Goal: Task Accomplishment & Management: Use online tool/utility

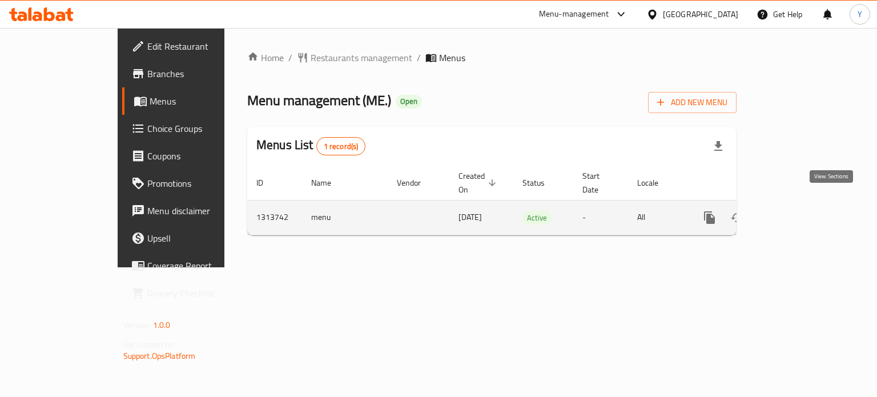
click at [806, 207] on link "enhanced table" at bounding box center [792, 217] width 27 height 27
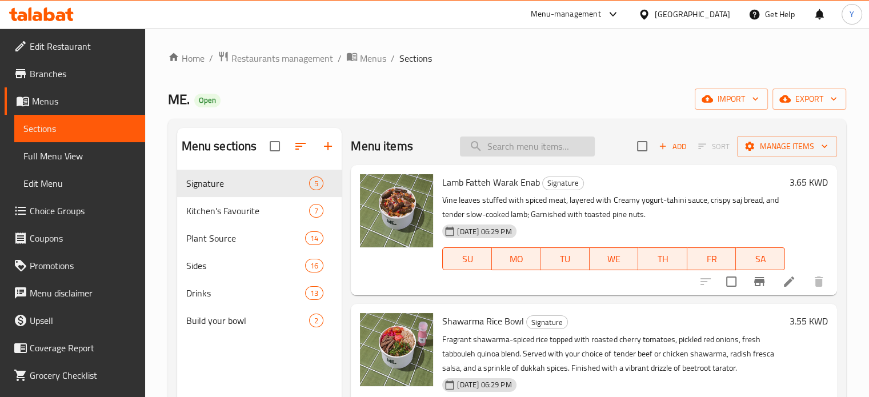
click at [500, 143] on input "search" at bounding box center [527, 147] width 135 height 20
click at [524, 66] on div "Home / Restaurants management / Menus / Sections ME. Open import export Menu se…" at bounding box center [507, 292] width 678 height 483
click at [251, 201] on div "Kitchen's Favourite 7" at bounding box center [259, 210] width 165 height 27
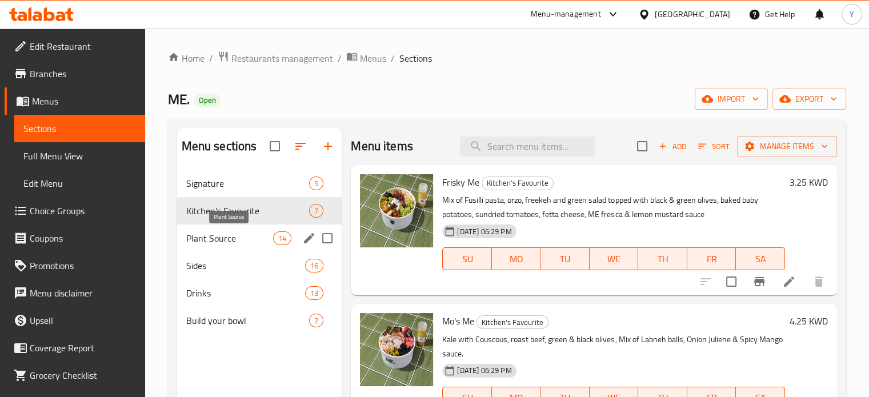
click at [242, 237] on span "Plant Source" at bounding box center [229, 238] width 87 height 14
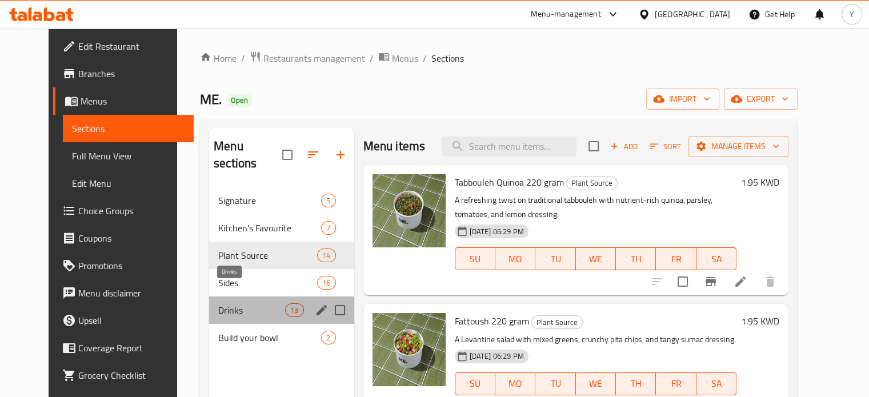
click at [243, 303] on span "Drinks" at bounding box center [251, 310] width 67 height 14
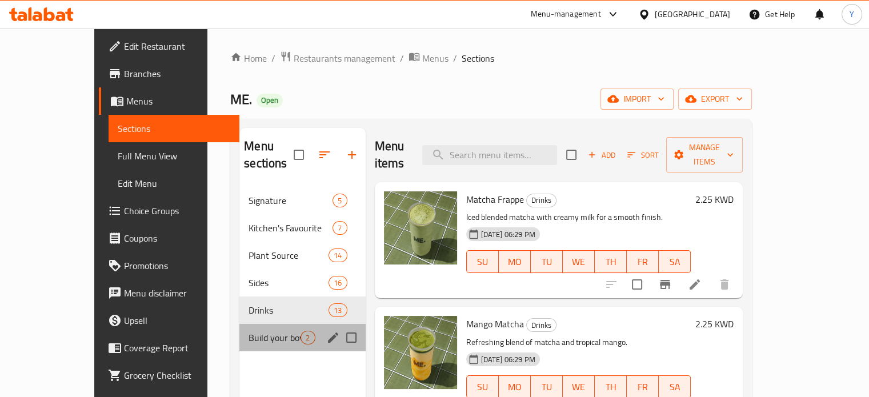
click at [243, 324] on div "Build your bowl 2" at bounding box center [302, 337] width 126 height 27
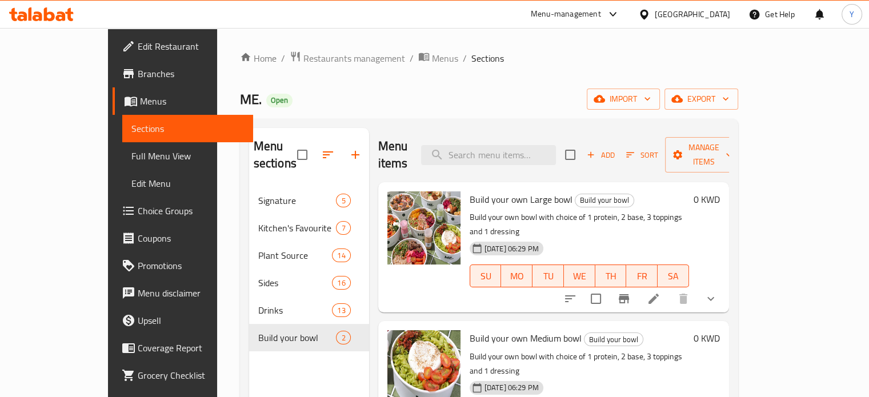
click at [724, 285] on button "show more" at bounding box center [710, 298] width 27 height 27
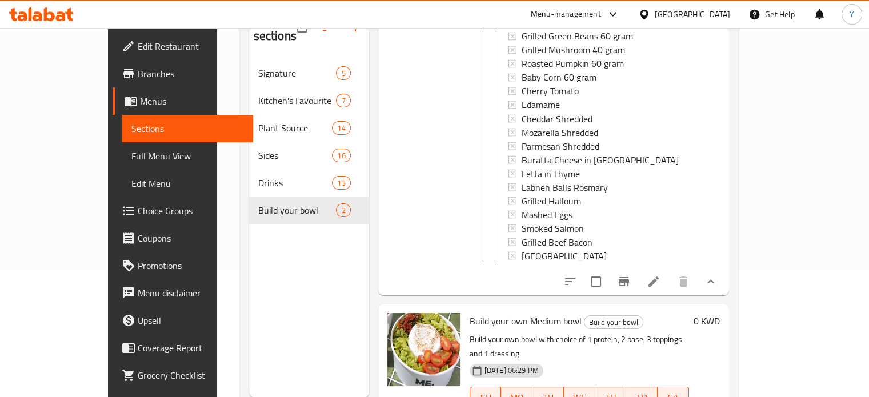
scroll to position [160, 0]
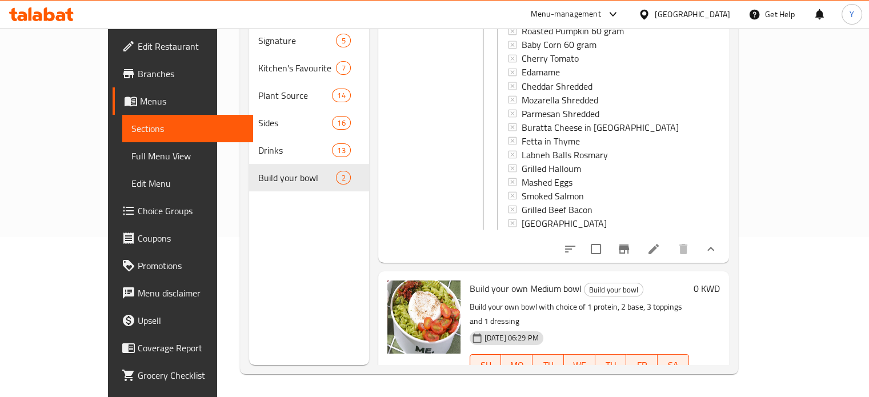
click at [718, 382] on icon "show more" at bounding box center [711, 389] width 14 height 14
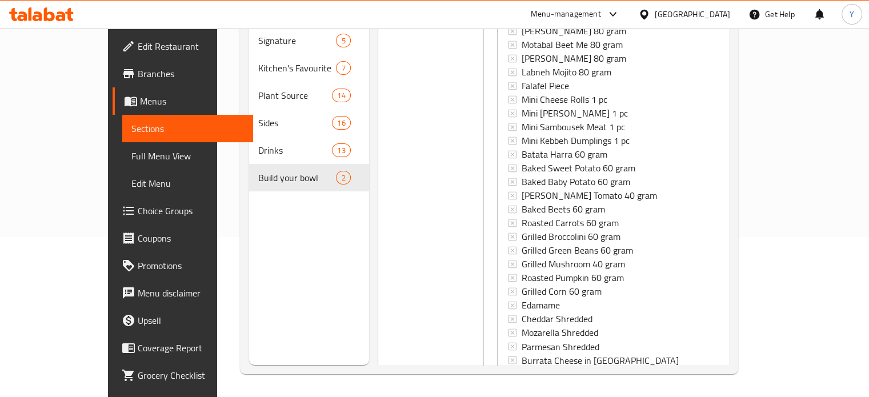
scroll to position [4569, 0]
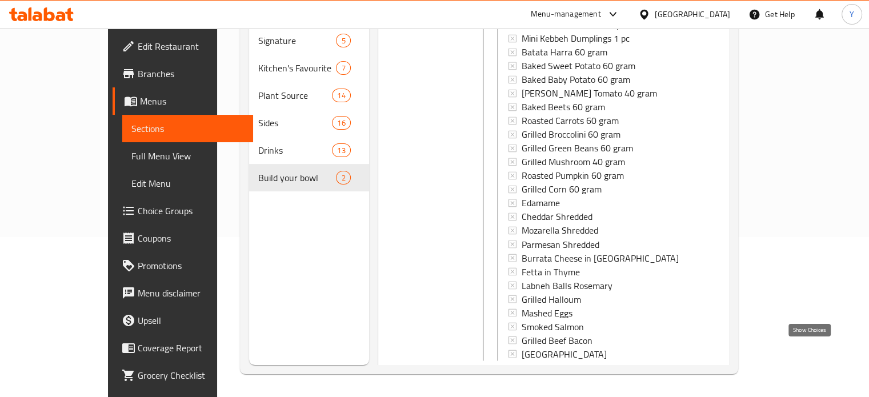
click at [718, 373] on icon "show more" at bounding box center [711, 380] width 14 height 14
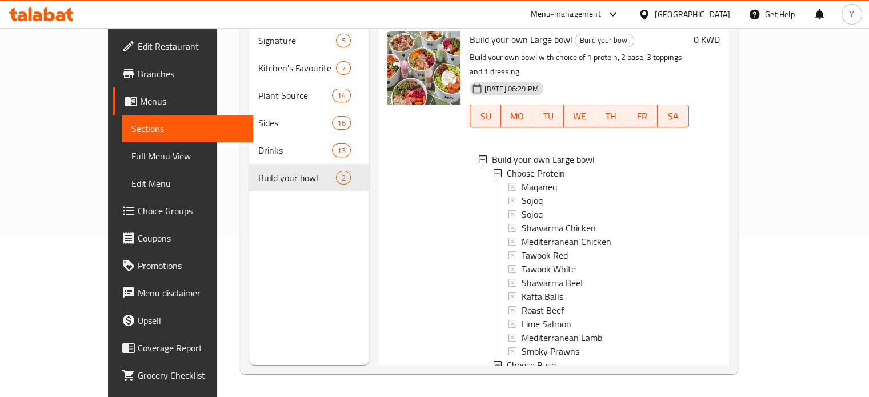
scroll to position [1, 0]
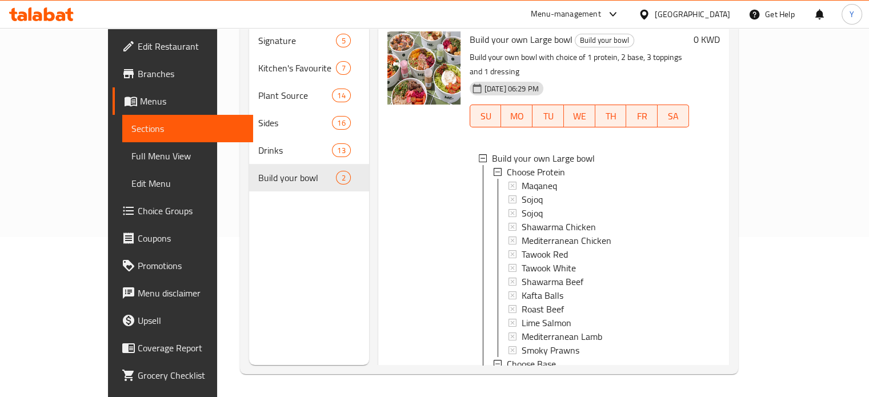
scroll to position [0, 0]
click at [522, 207] on span "Sojoq" at bounding box center [532, 214] width 21 height 14
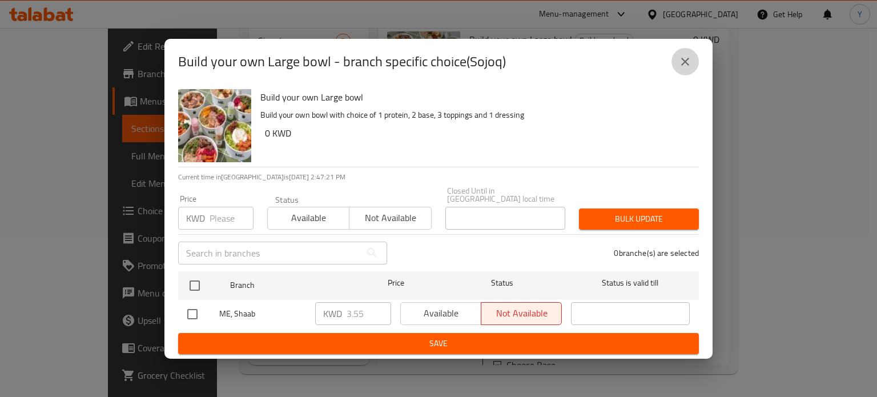
click at [686, 65] on icon "close" at bounding box center [686, 62] width 8 height 8
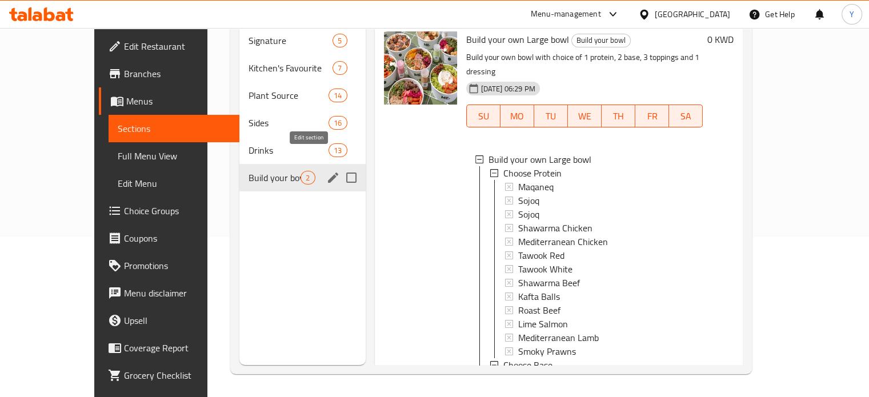
click at [326, 171] on icon "edit" at bounding box center [333, 178] width 14 height 14
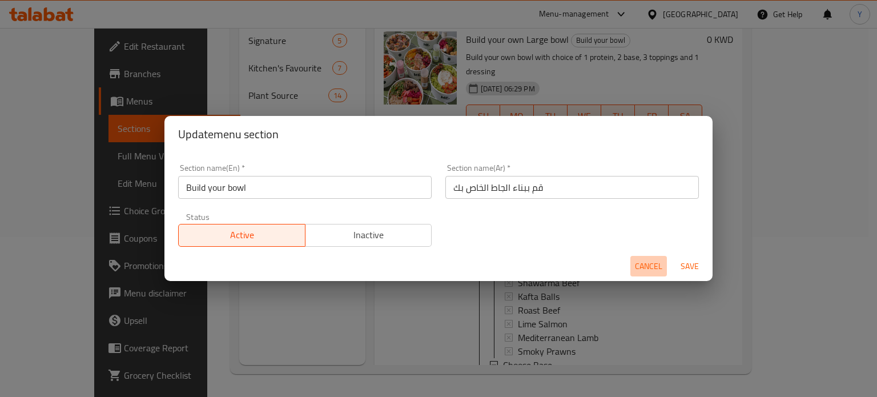
click at [655, 265] on span "Cancel" at bounding box center [648, 266] width 27 height 14
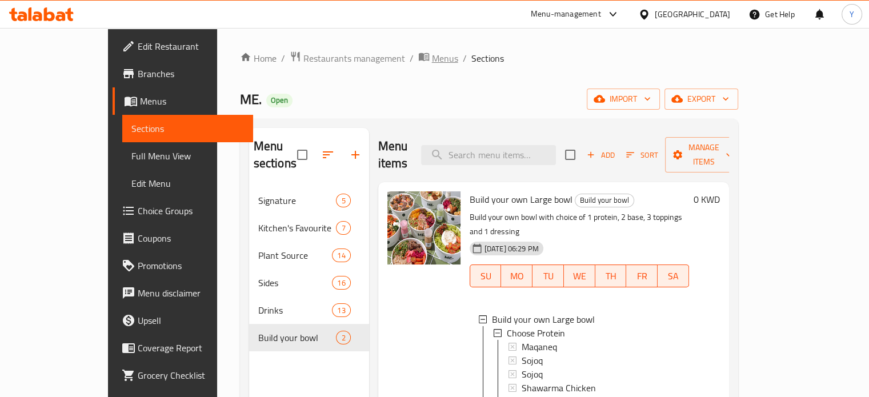
click at [418, 56] on span "breadcrumb" at bounding box center [425, 58] width 14 height 15
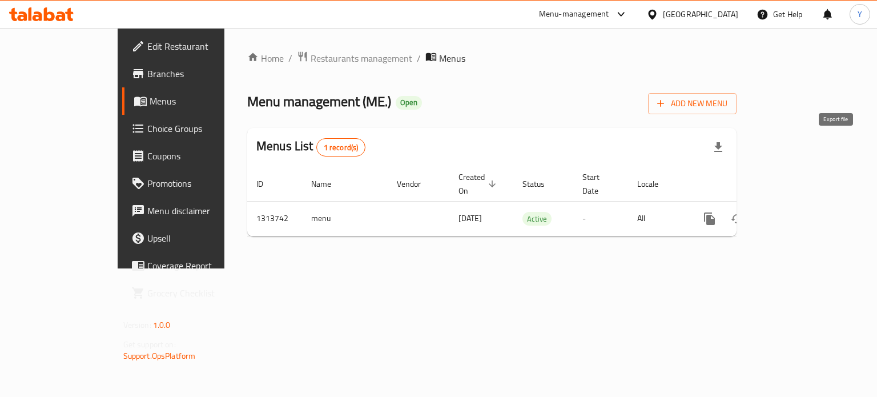
click at [723, 143] on icon "button" at bounding box center [719, 147] width 8 height 10
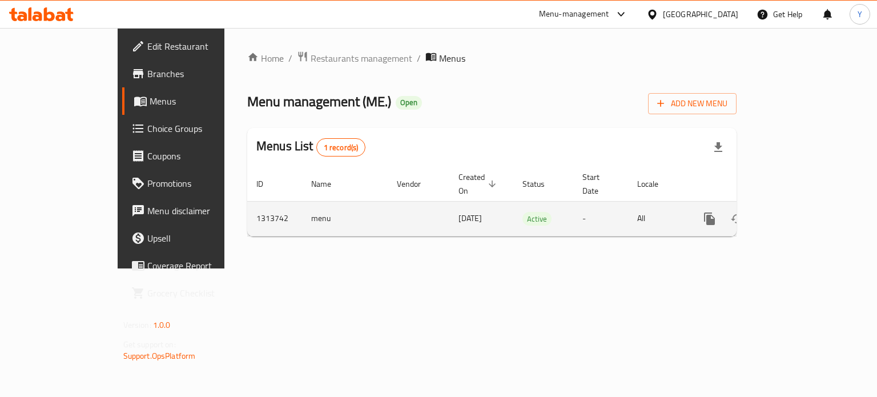
click at [806, 208] on link "enhanced table" at bounding box center [792, 218] width 27 height 27
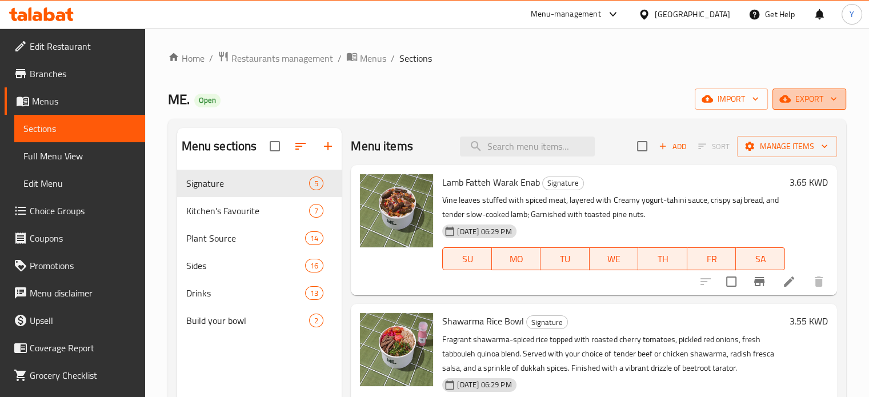
click at [814, 95] on span "export" at bounding box center [809, 99] width 55 height 14
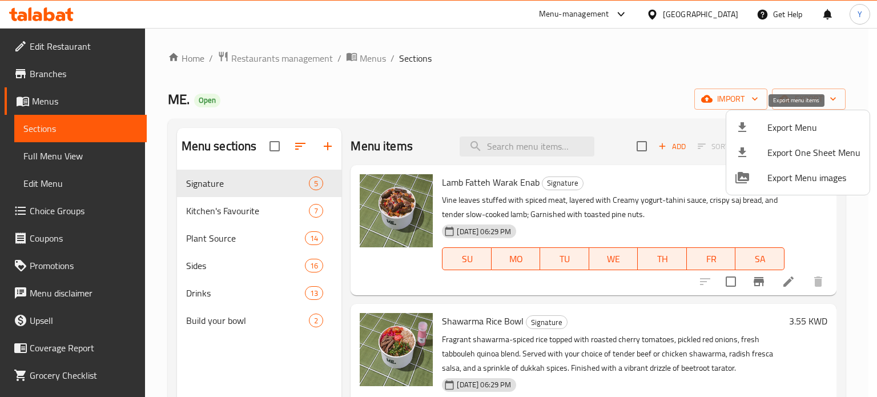
click at [830, 127] on span "Export Menu" at bounding box center [814, 128] width 93 height 14
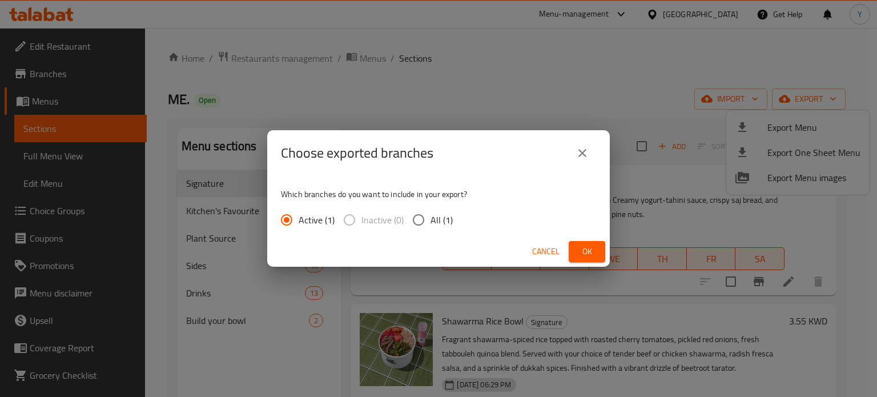
click at [596, 251] on span "Ok" at bounding box center [587, 252] width 18 height 14
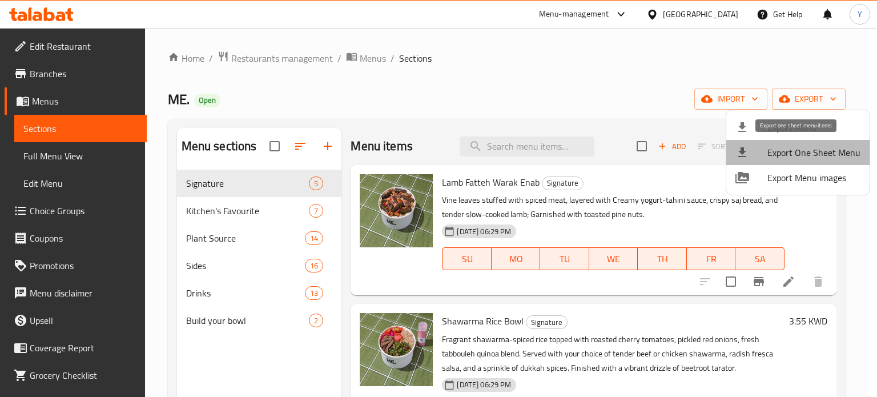
click at [816, 150] on span "Export One Sheet Menu" at bounding box center [814, 153] width 93 height 14
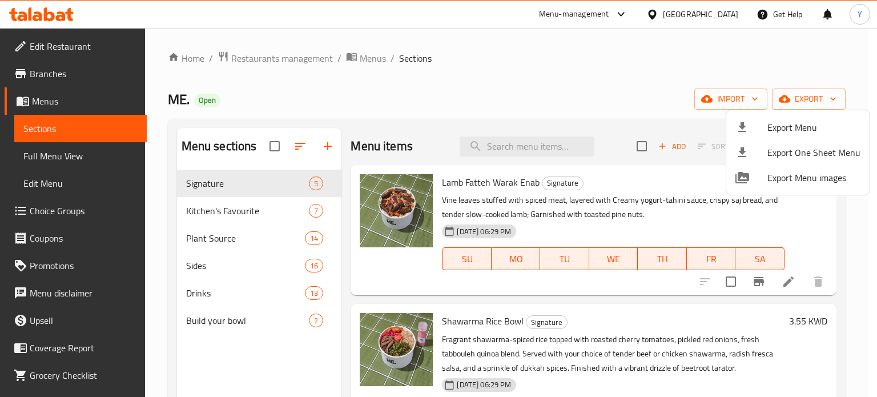
click at [811, 25] on div at bounding box center [438, 198] width 877 height 397
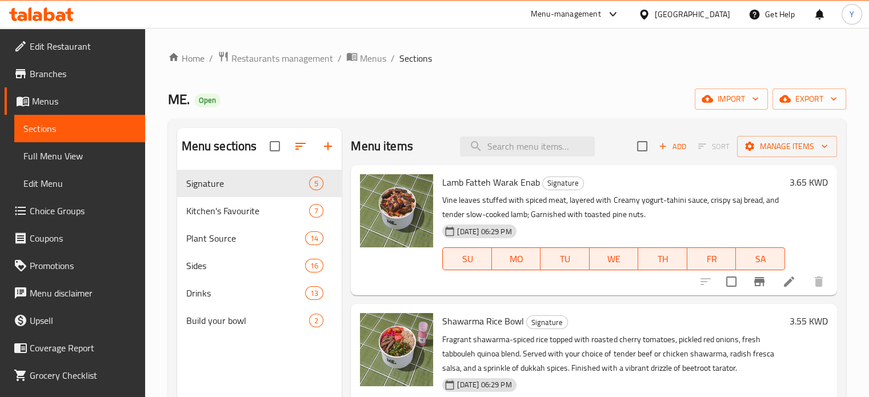
drag, startPoint x: 660, startPoint y: 114, endPoint x: 728, endPoint y: 80, distance: 75.6
click at [660, 114] on div "Home / Restaurants management / Menus / Sections ME. Open import export Menu se…" at bounding box center [507, 292] width 678 height 483
click at [809, 102] on span "export" at bounding box center [809, 99] width 55 height 14
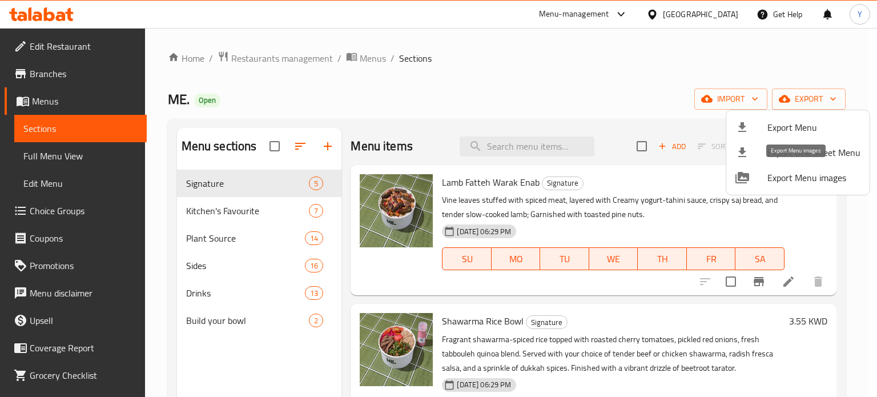
click at [825, 182] on span "Export Menu images" at bounding box center [814, 178] width 93 height 14
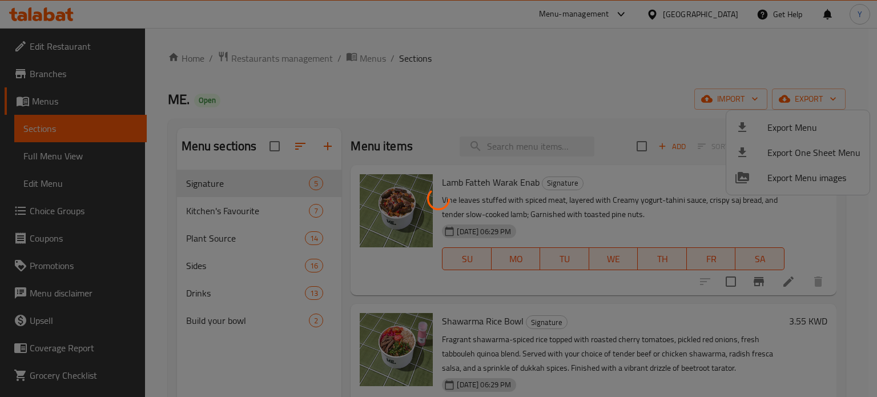
click at [788, 47] on div at bounding box center [438, 198] width 877 height 397
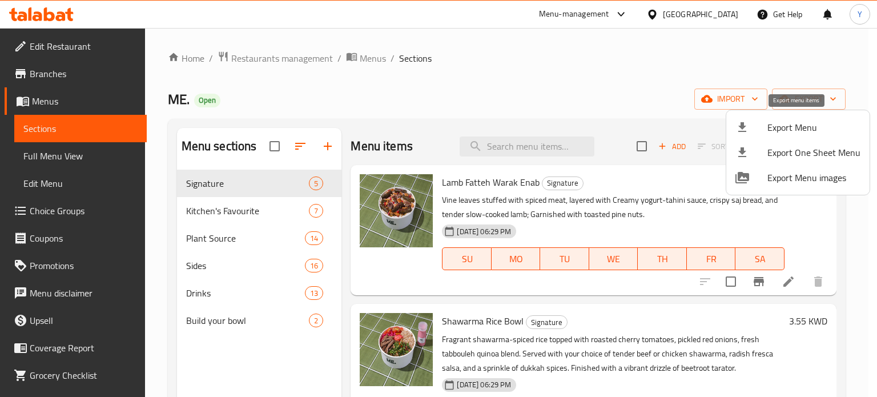
click at [785, 118] on li "Export Menu" at bounding box center [798, 127] width 143 height 25
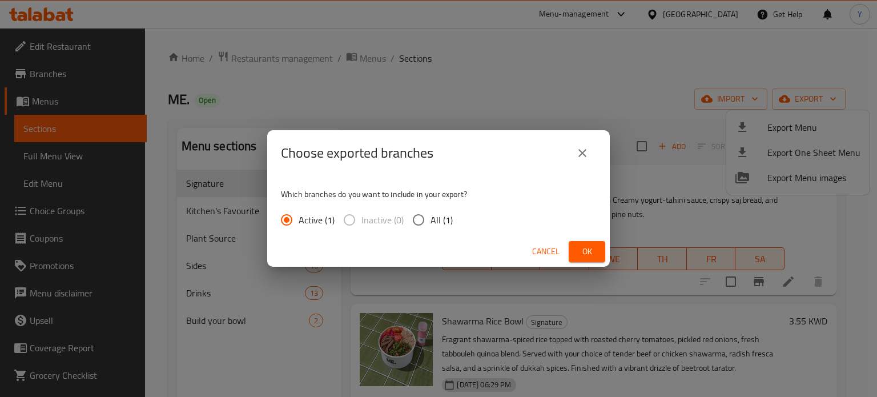
drag, startPoint x: 598, startPoint y: 239, endPoint x: 593, endPoint y: 250, distance: 12.0
click at [598, 241] on div "Cancel Ok" at bounding box center [438, 252] width 343 height 30
click at [593, 250] on span "Ok" at bounding box center [587, 252] width 18 height 14
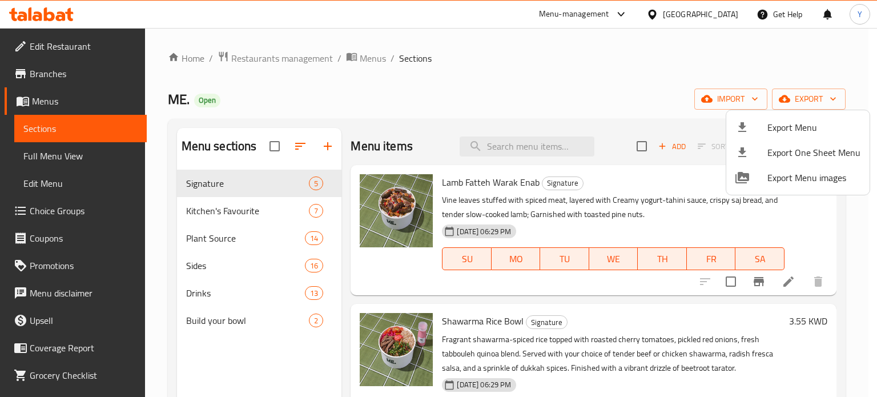
click at [63, 100] on div at bounding box center [438, 198] width 877 height 397
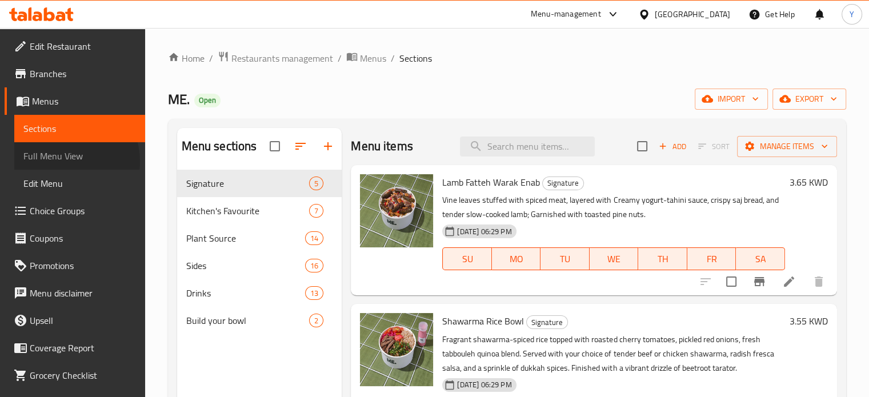
click at [66, 161] on span "Full Menu View" at bounding box center [79, 156] width 113 height 14
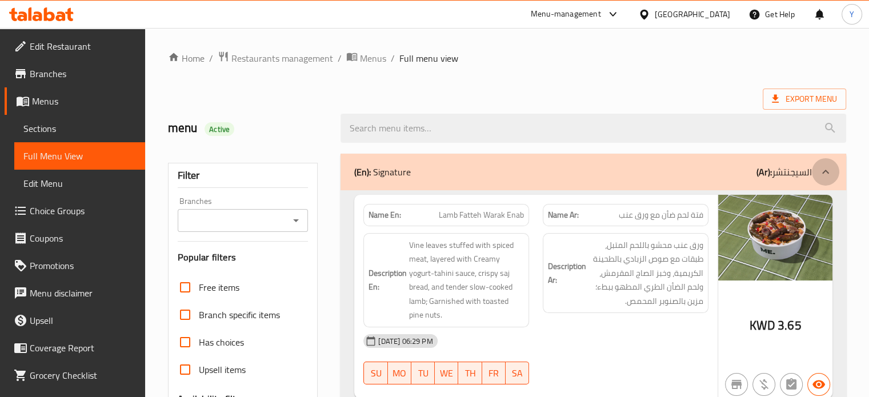
click at [818, 174] on div at bounding box center [825, 171] width 27 height 27
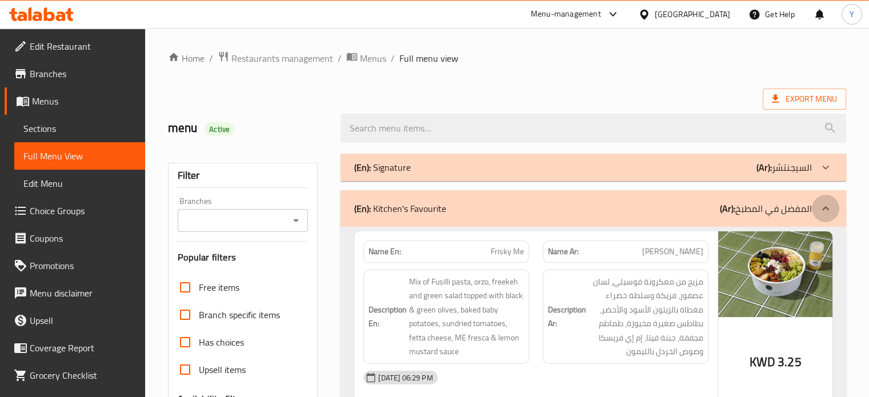
click at [826, 200] on div at bounding box center [825, 208] width 27 height 27
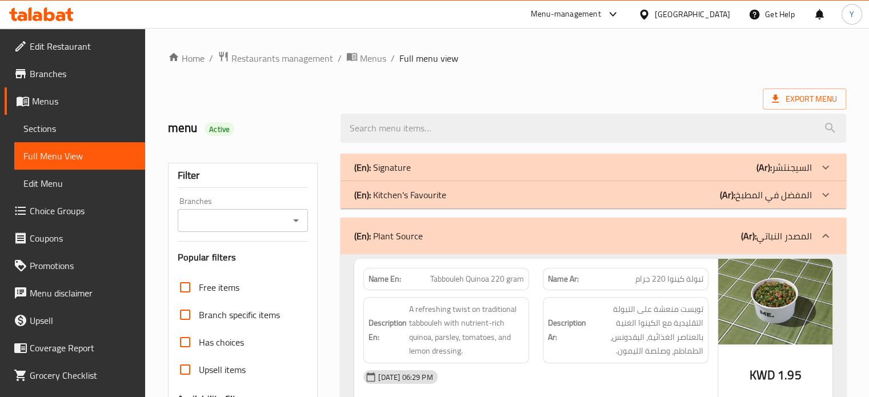
click at [818, 235] on div at bounding box center [825, 235] width 27 height 27
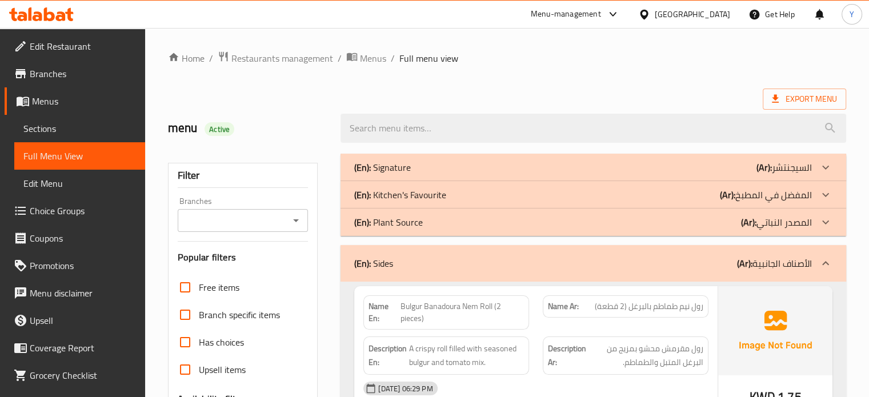
click at [824, 261] on icon at bounding box center [826, 264] width 14 height 14
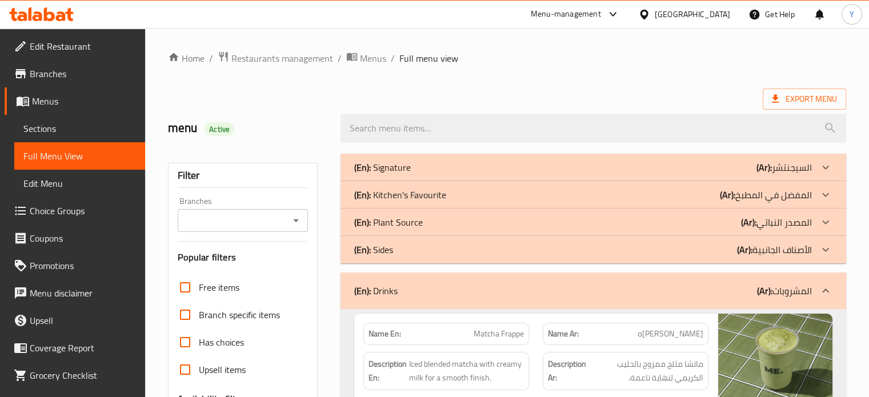
click at [830, 290] on icon at bounding box center [826, 291] width 14 height 14
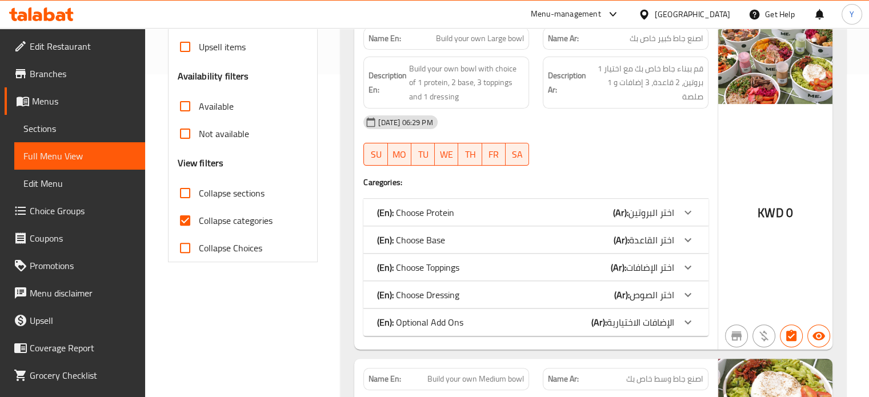
scroll to position [343, 0]
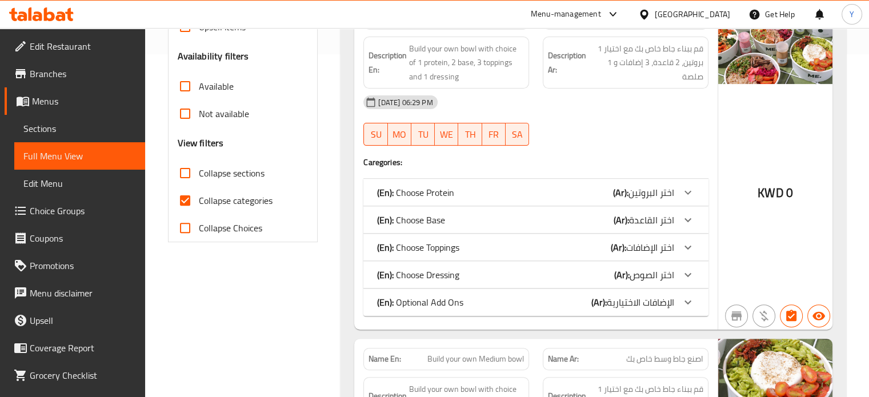
click at [690, 199] on div at bounding box center [687, 192] width 27 height 27
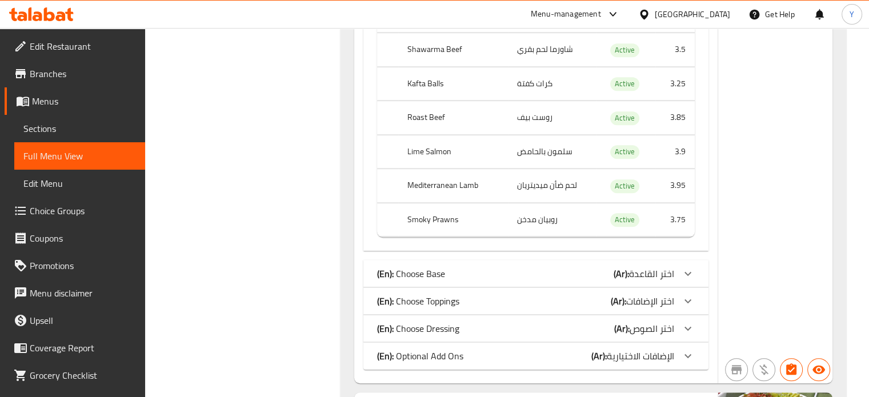
scroll to position [914, 0]
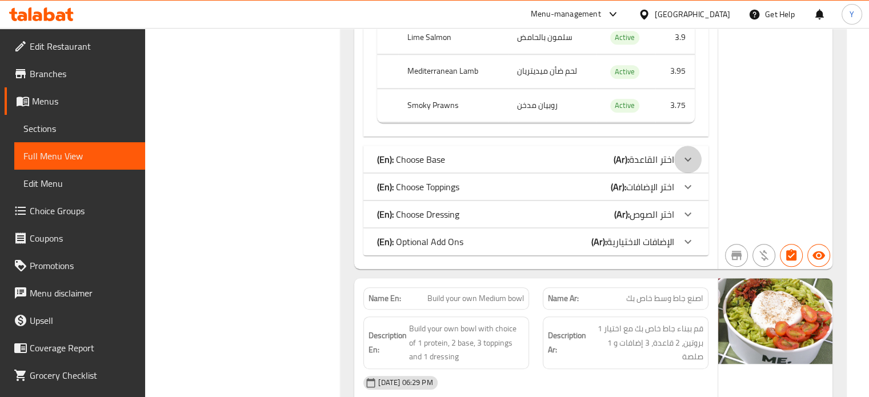
click at [690, 153] on div at bounding box center [687, 159] width 27 height 27
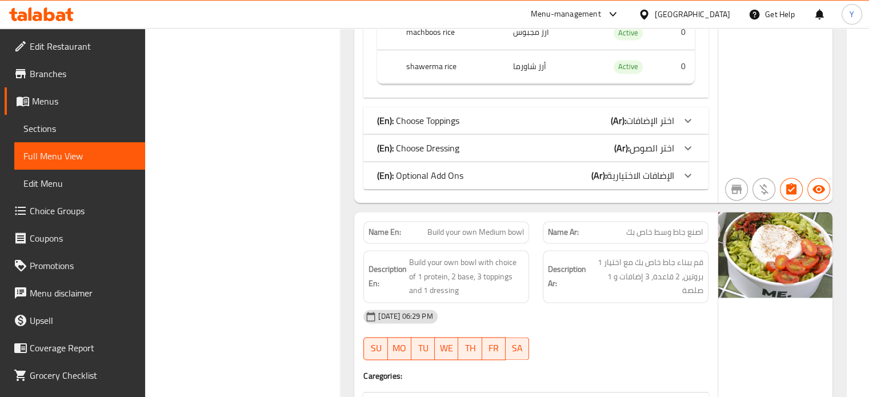
scroll to position [1600, 0]
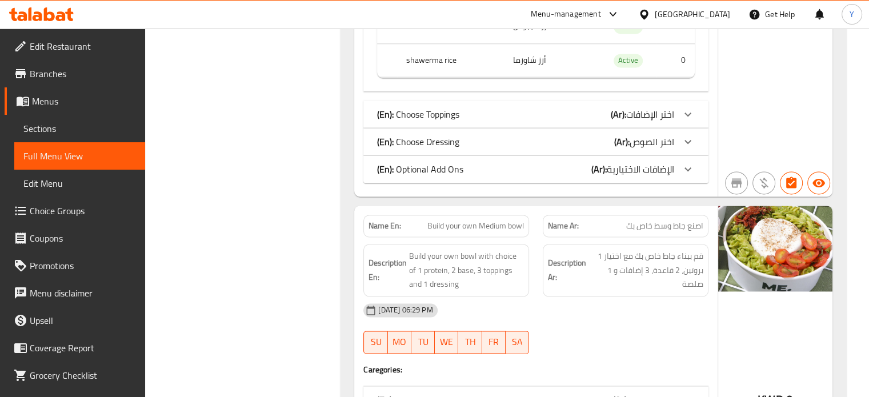
click at [690, 110] on icon at bounding box center [688, 114] width 14 height 14
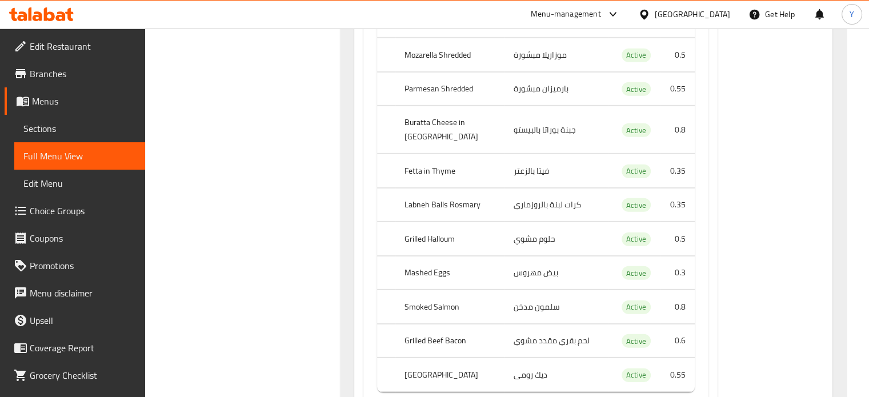
scroll to position [3542, 0]
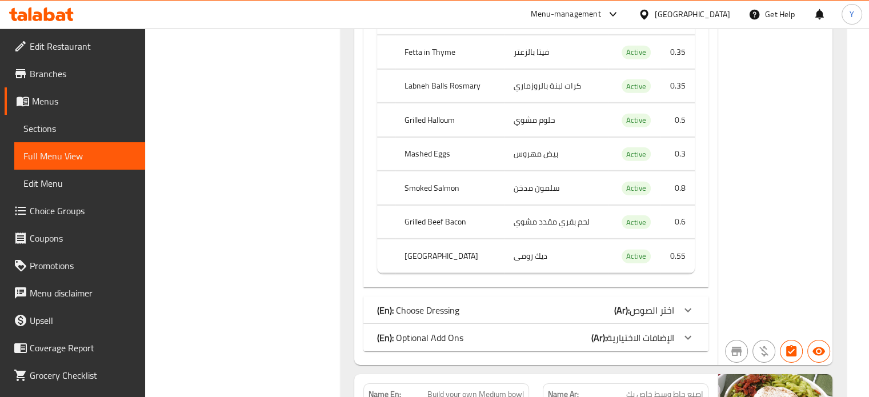
click at [691, 303] on icon at bounding box center [688, 310] width 14 height 14
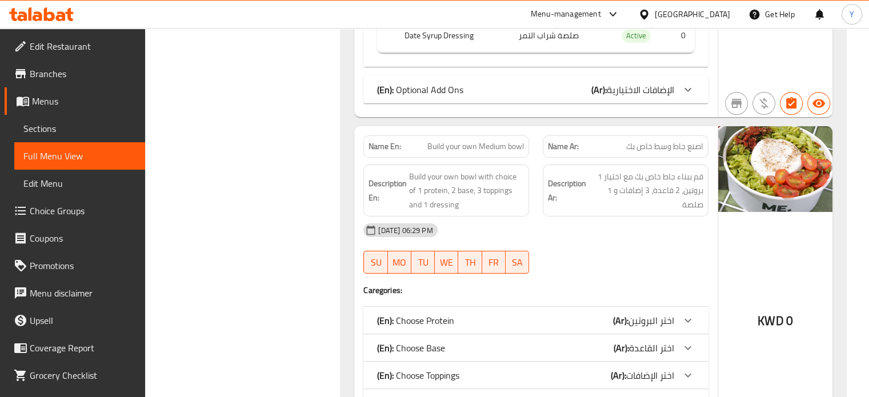
scroll to position [4273, 0]
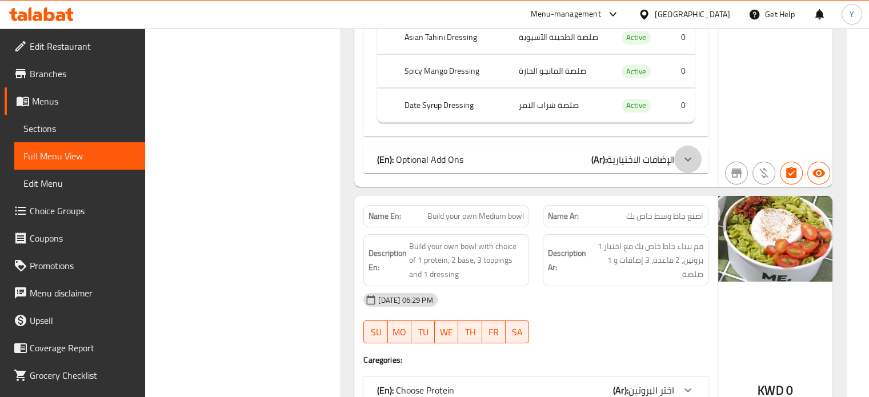
click at [696, 146] on div at bounding box center [687, 159] width 27 height 27
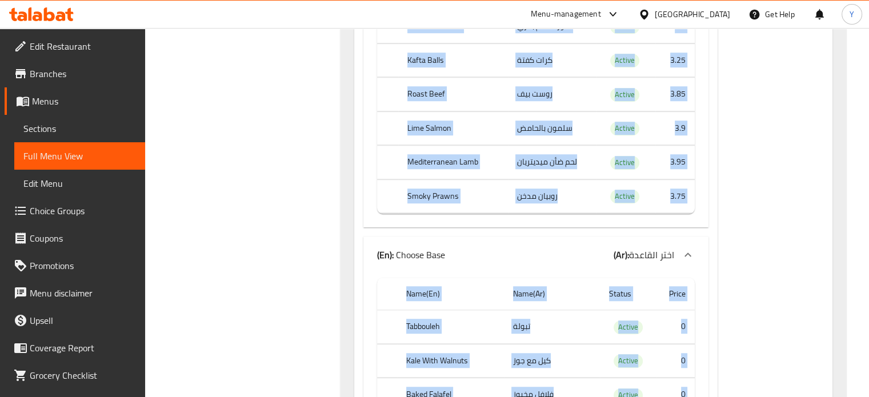
scroll to position [112, 0]
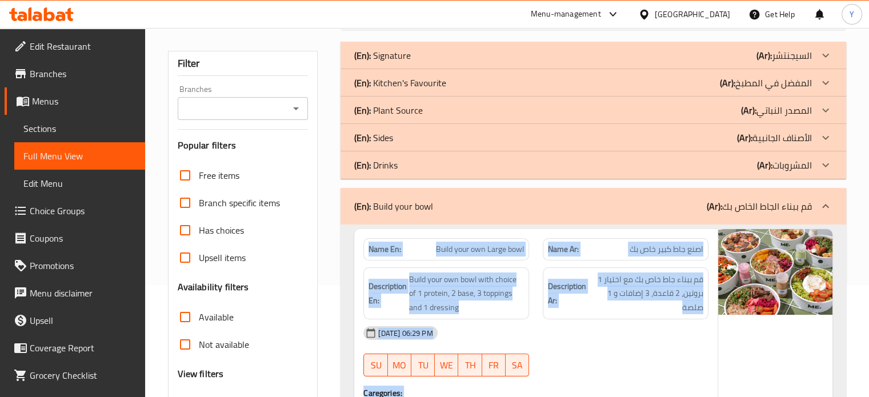
drag, startPoint x: 692, startPoint y: 173, endPoint x: 364, endPoint y: 237, distance: 334.6
copy div "Lore Ip: Dolor sita con Adipi elit Sedd Ei: temp inc utla etd ma Aliquaenima Mi…"
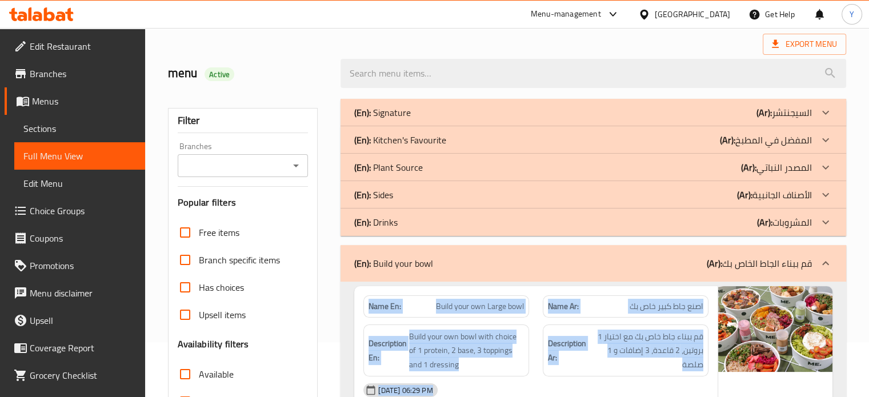
scroll to position [455, 0]
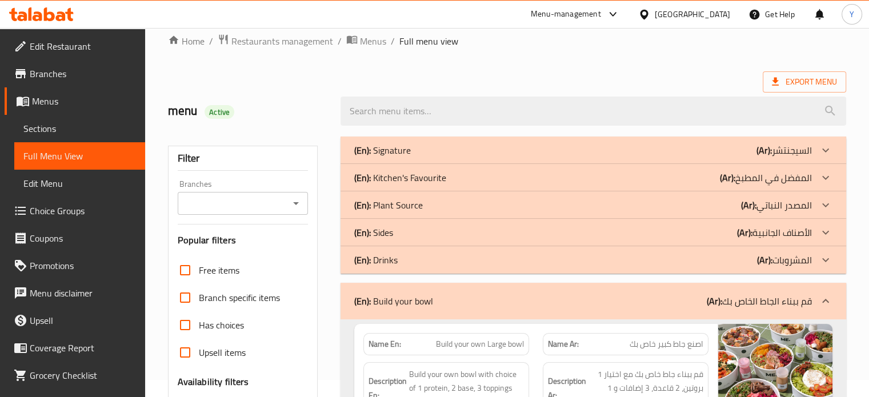
scroll to position [0, 0]
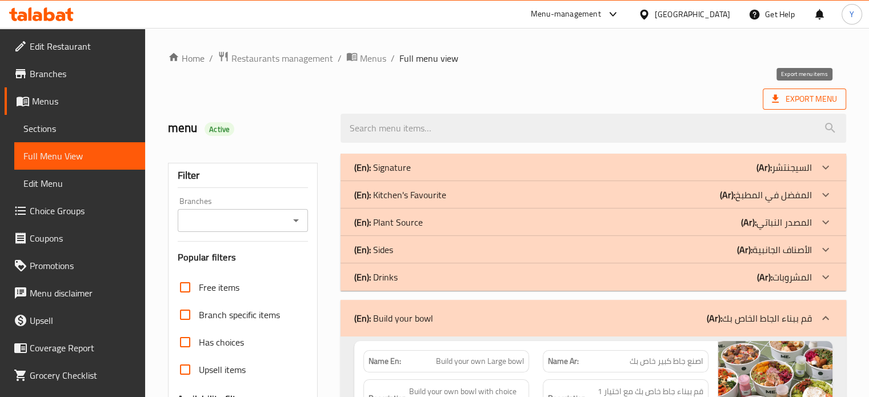
click at [813, 101] on span "Export Menu" at bounding box center [804, 99] width 65 height 14
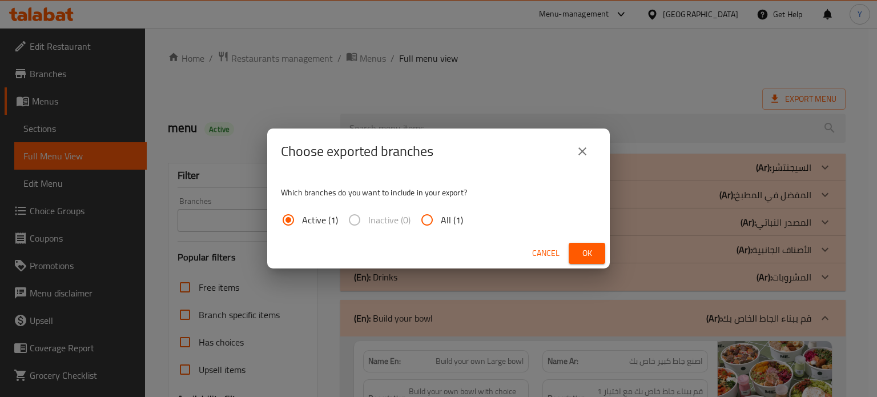
click at [596, 257] on button "Ok" at bounding box center [587, 253] width 37 height 21
